Goal: Information Seeking & Learning: Understand process/instructions

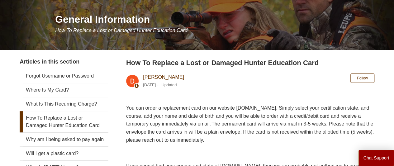
scroll to position [77, 0]
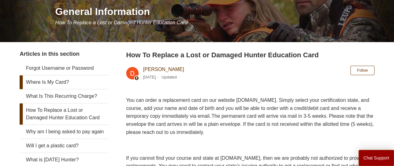
click at [63, 81] on link "Where Is My Card?" at bounding box center [64, 82] width 89 height 14
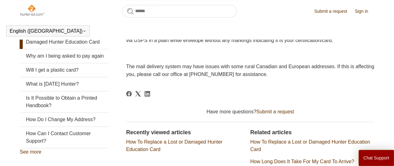
scroll to position [118, 0]
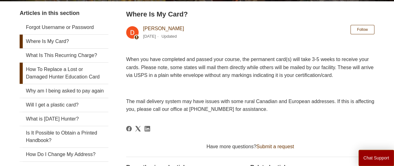
click at [64, 63] on link "How To Replace a Lost or Damaged Hunter Education Card" at bounding box center [64, 73] width 89 height 21
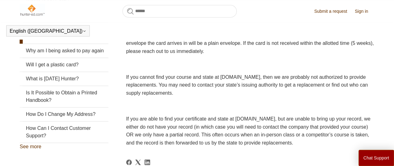
scroll to position [124, 0]
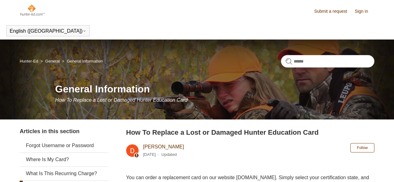
scroll to position [124, 0]
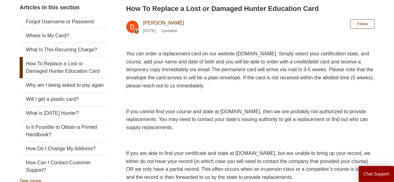
click at [73, 69] on link "How To Replace a Lost or Damaged Hunter Education Card" at bounding box center [64, 67] width 89 height 21
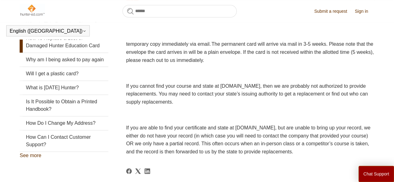
scroll to position [133, 0]
